Goal: Find specific page/section: Find specific page/section

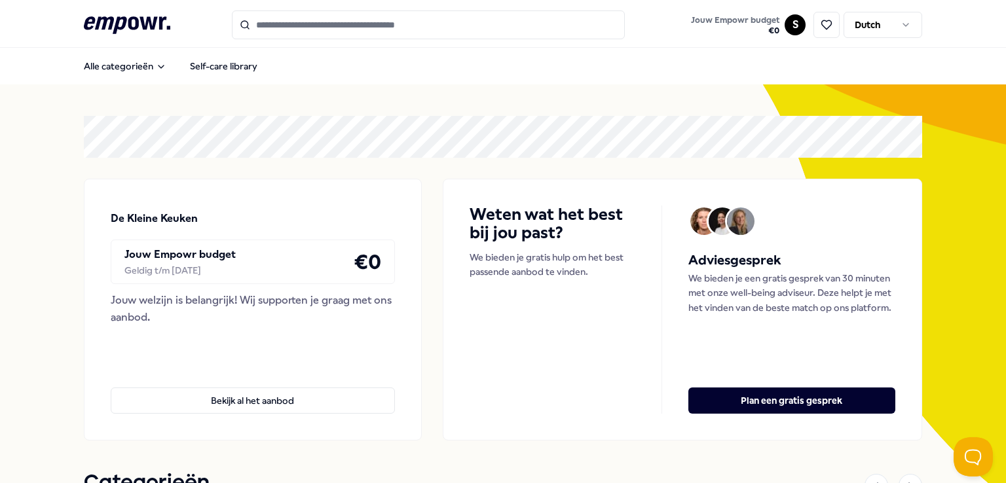
click at [786, 24] on html ".empowr-logo_svg__cls-1{fill:#03032f} Jouw Empowr budget € 0 S Dutch Alle categ…" at bounding box center [503, 241] width 1006 height 483
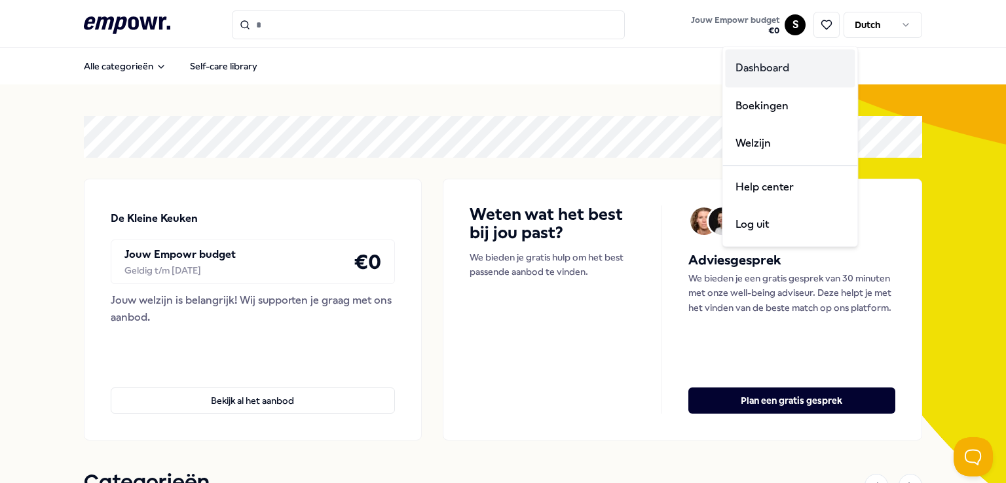
click at [775, 69] on div "Dashboard" at bounding box center [790, 68] width 130 height 38
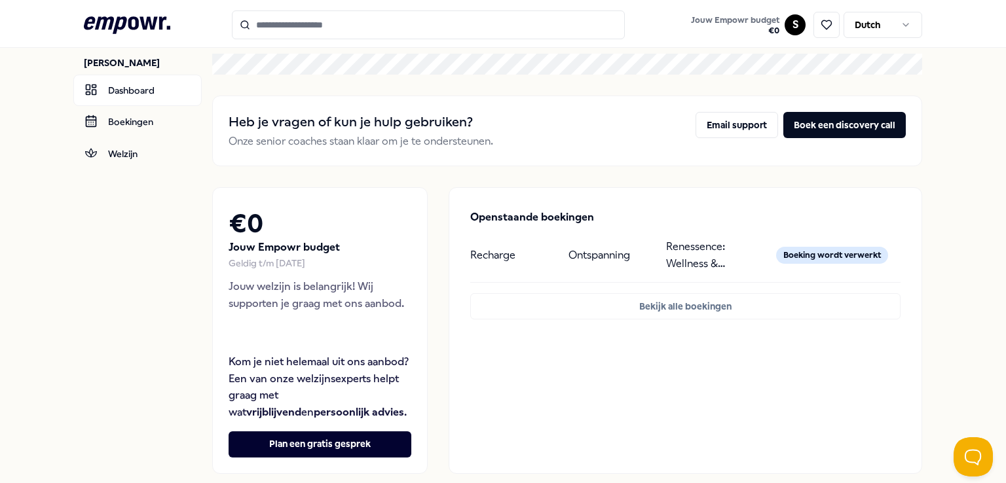
scroll to position [28, 0]
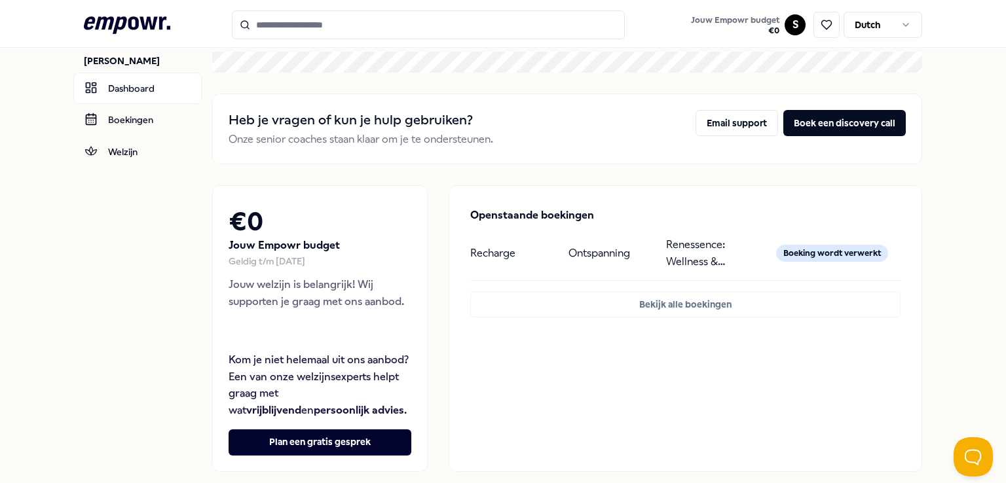
click at [820, 253] on div "Boeking wordt verwerkt" at bounding box center [832, 253] width 112 height 17
click at [688, 263] on p "Renessence: Wellness & Mindfulness" at bounding box center [709, 252] width 87 height 33
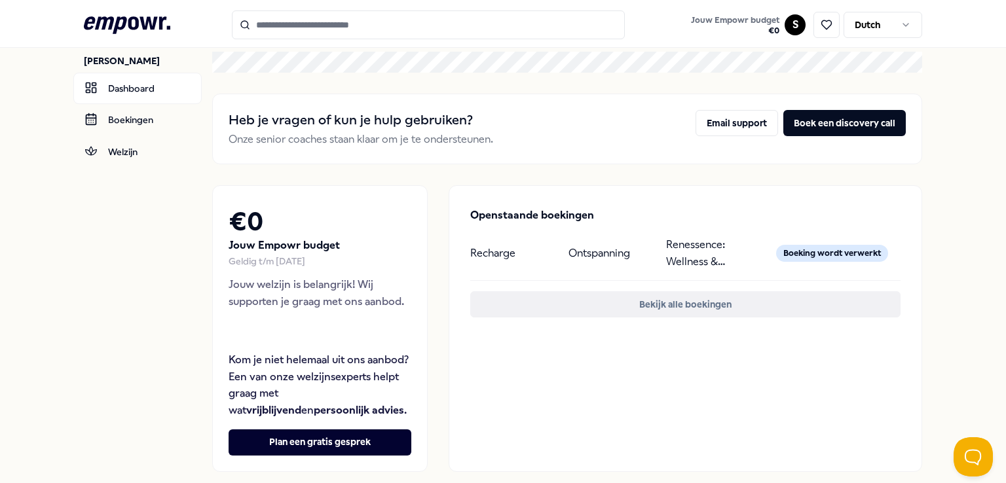
click at [688, 303] on button "Bekijk alle boekingen" at bounding box center [685, 304] width 430 height 26
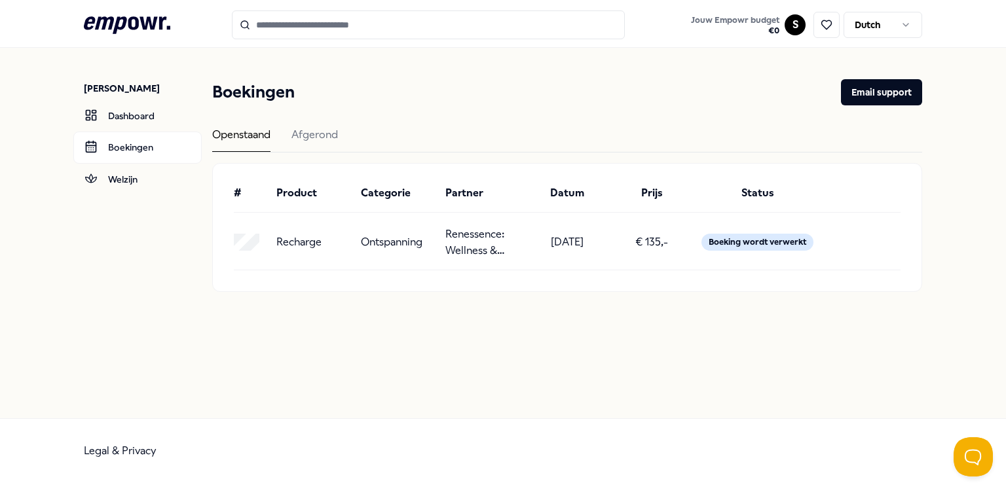
click at [711, 236] on div "Boeking wordt verwerkt" at bounding box center [757, 242] width 112 height 17
click at [763, 230] on div "Boeking wordt verwerkt" at bounding box center [758, 242] width 117 height 33
click at [584, 250] on p "[DATE]" at bounding box center [567, 242] width 33 height 17
click at [504, 230] on p "Renessence: Wellness & Mindfulness" at bounding box center [482, 242] width 74 height 33
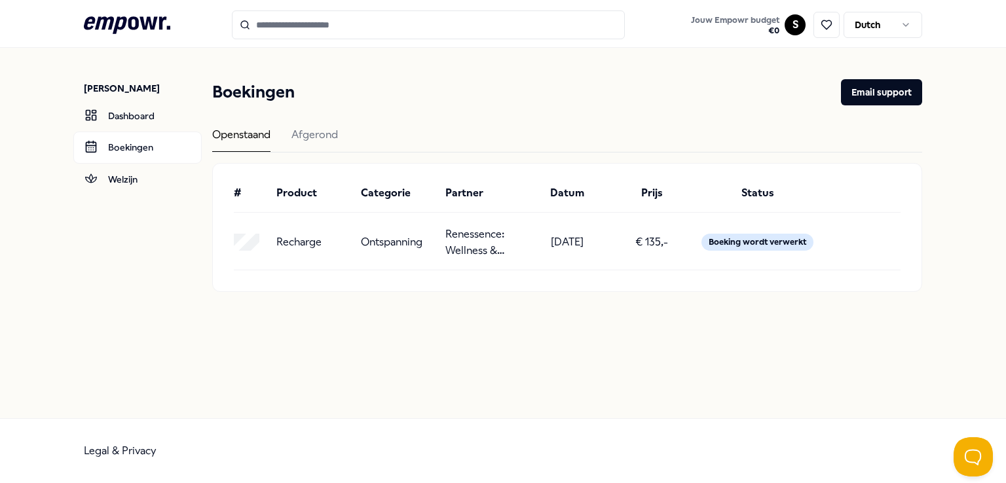
drag, startPoint x: 699, startPoint y: 238, endPoint x: 597, endPoint y: 232, distance: 101.7
click at [597, 232] on div "Recharge Ontspanning Renessence: Wellness & Mindfulness [DATE] € 135,- Boeking …" at bounding box center [567, 242] width 667 height 33
click at [157, 108] on link "Dashboard" at bounding box center [137, 115] width 128 height 31
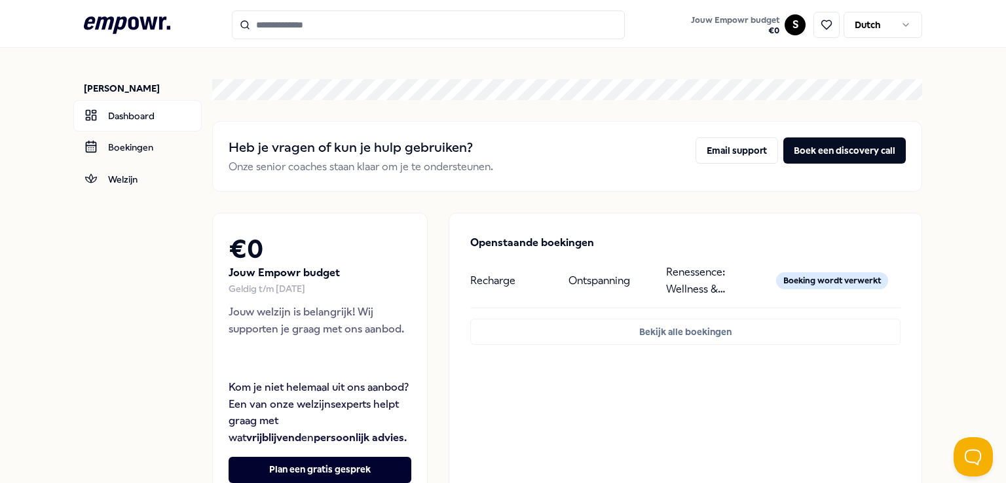
click at [296, 25] on input "Search for products, categories or subcategories" at bounding box center [428, 24] width 393 height 29
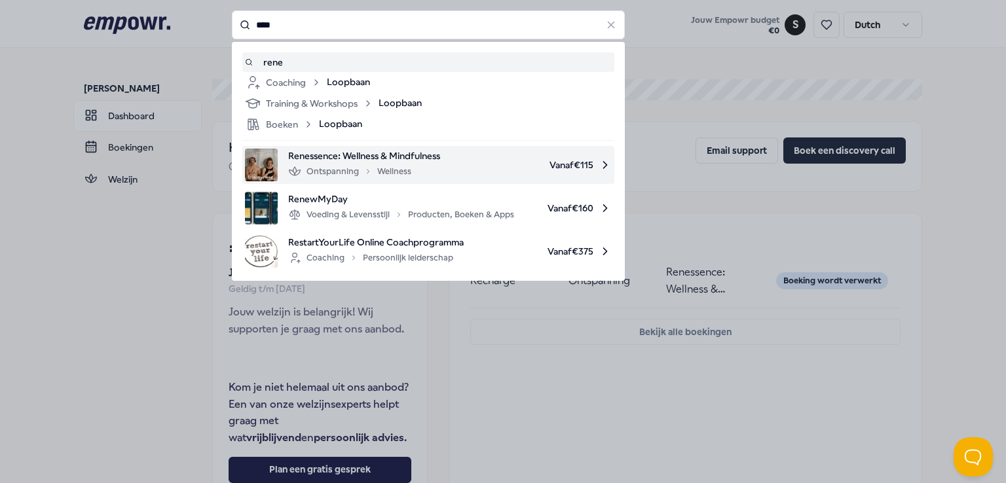
click at [339, 154] on span "Renessence: Wellness & Mindfulness" at bounding box center [364, 156] width 152 height 14
type input "****"
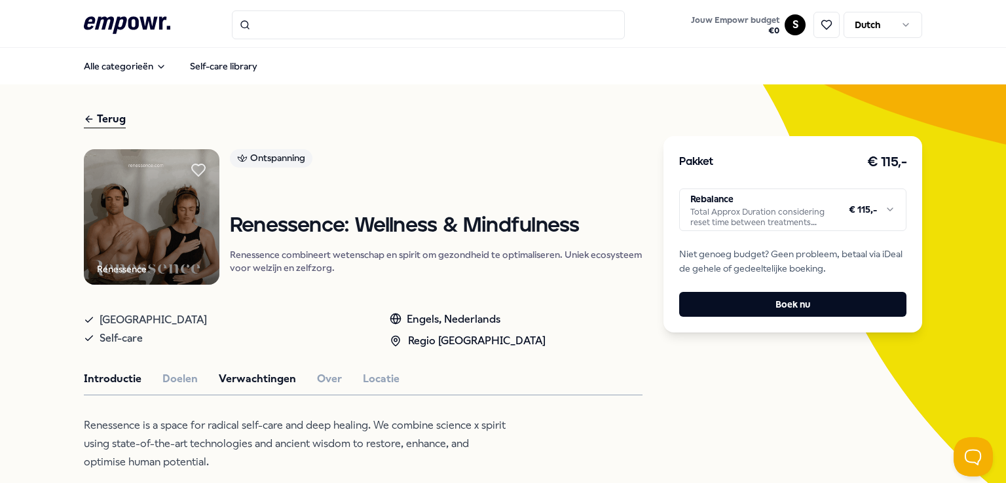
click at [259, 376] on button "Verwachtingen" at bounding box center [257, 379] width 77 height 17
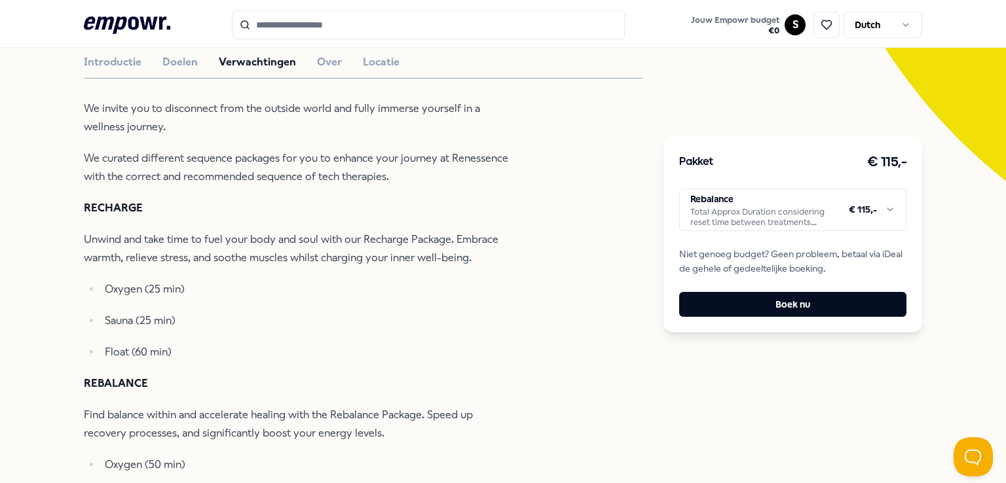
scroll to position [319, 0]
